Goal: Information Seeking & Learning: Learn about a topic

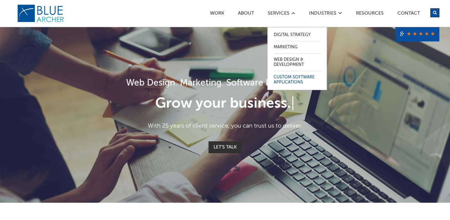
click at [295, 79] on link "Custom Software Applications" at bounding box center [297, 79] width 47 height 17
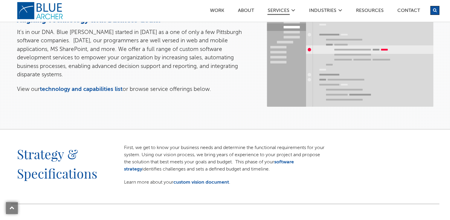
scroll to position [85, 0]
click at [93, 86] on link "technology and capabilities list" at bounding box center [81, 89] width 83 height 6
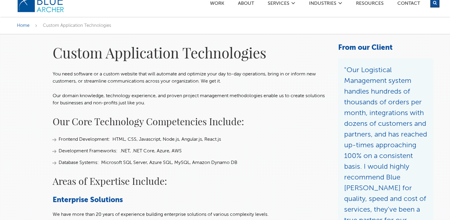
scroll to position [10, 0]
